Goal: Subscribe to service/newsletter

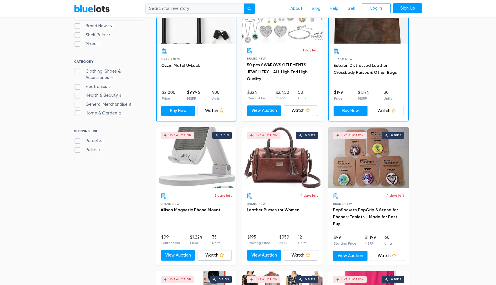
scroll to position [214, 0]
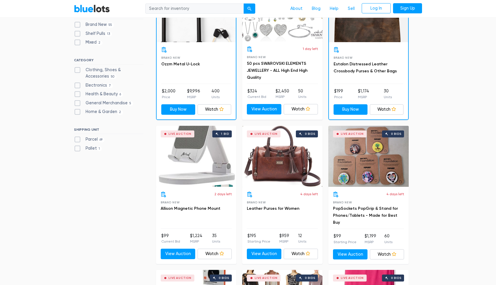
click at [77, 69] on label "Clothing, Shoes & Accessories 50" at bounding box center [108, 73] width 69 height 12
click at [77, 69] on Accessories"] "Clothing, Shoes & Accessories 50" at bounding box center [76, 69] width 4 height 4
checkbox Accessories"] "true"
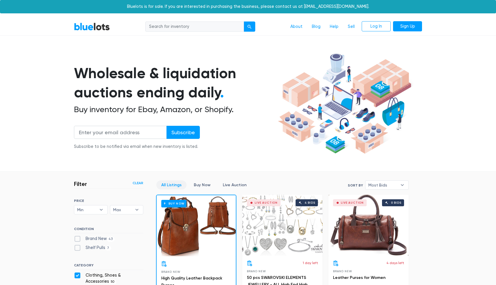
click at [177, 25] on input "search" at bounding box center [194, 26] width 99 height 10
type input "nordstrom"
click at [244, 21] on button "submit" at bounding box center [250, 26] width 12 height 10
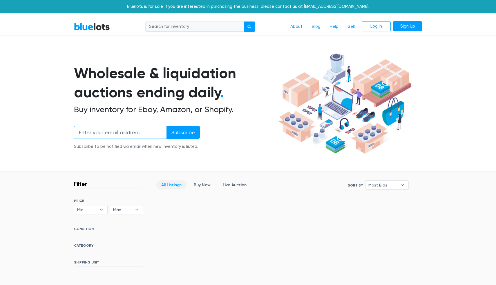
click at [138, 133] on input "email" at bounding box center [120, 132] width 93 height 13
type input "mail@quicklotz.com"
click at [187, 134] on input "Subscribe" at bounding box center [183, 132] width 33 height 13
